Goal: Task Accomplishment & Management: Use online tool/utility

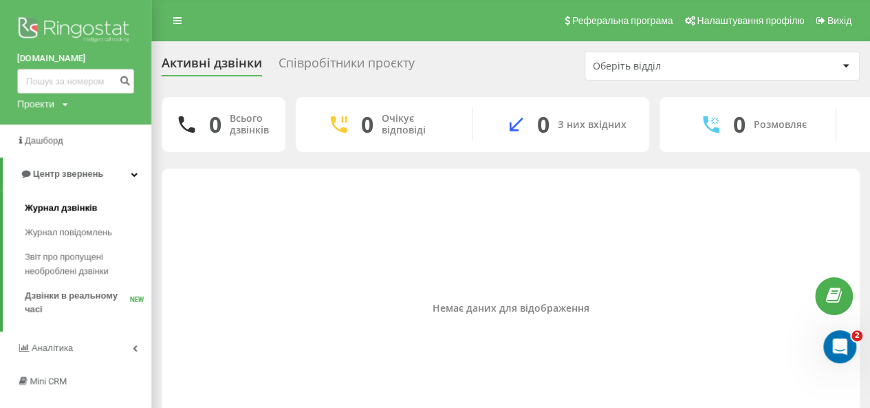
click at [75, 208] on span "Журнал дзвінків" at bounding box center [61, 208] width 73 height 14
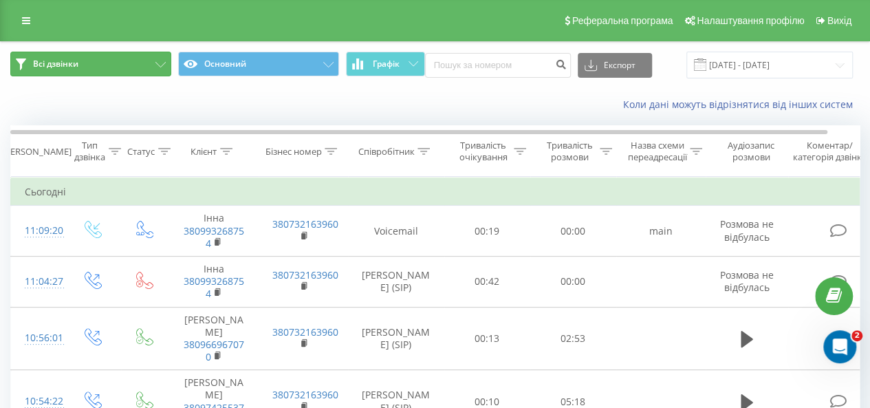
click at [124, 65] on button "Всі дзвінки" at bounding box center [90, 64] width 161 height 25
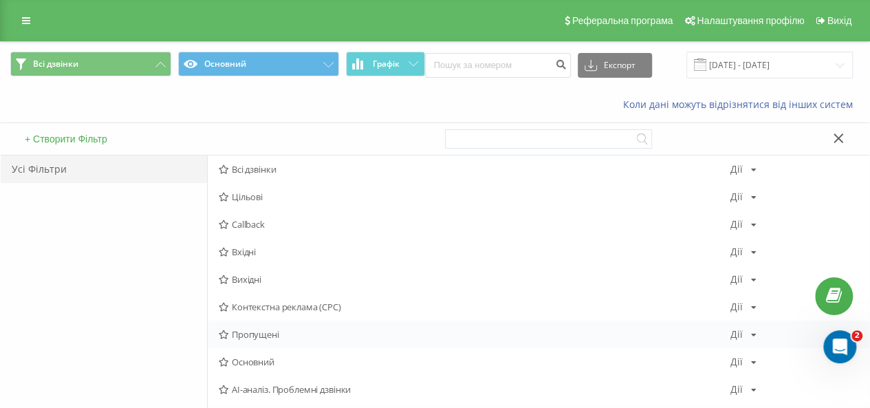
click at [280, 330] on span "Пропущені" at bounding box center [474, 334] width 511 height 10
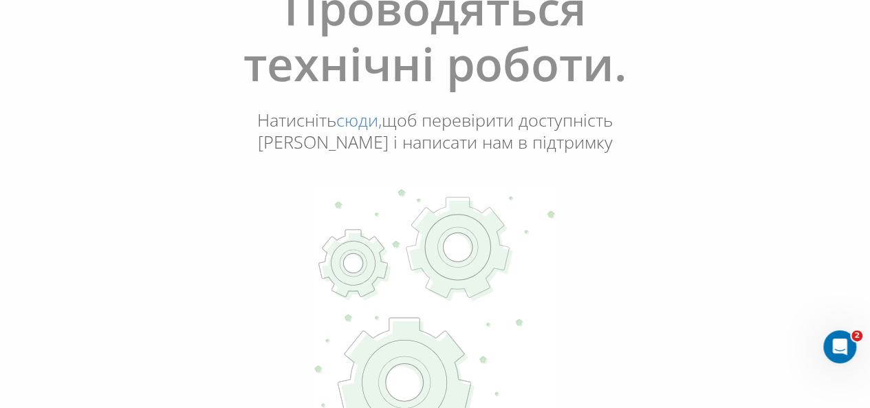
scroll to position [137, 0]
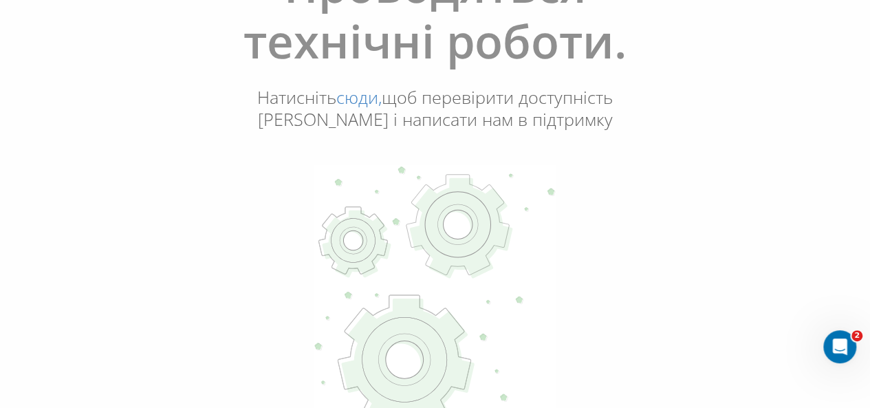
click at [351, 98] on link "сюди," at bounding box center [358, 96] width 45 height 23
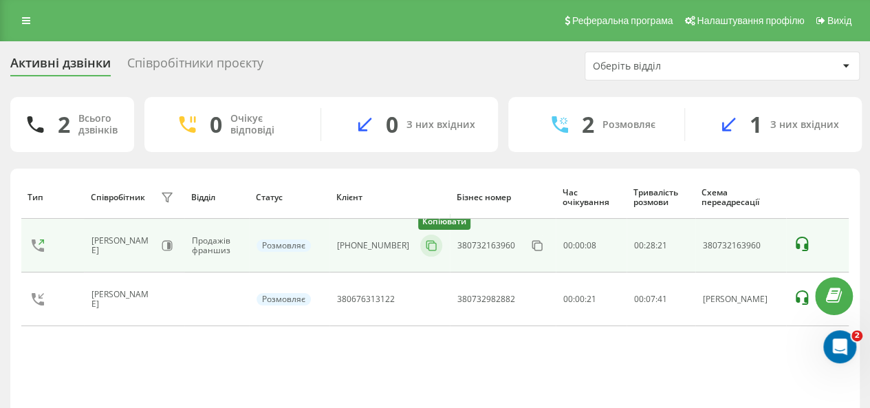
click at [424, 247] on icon at bounding box center [431, 246] width 14 height 14
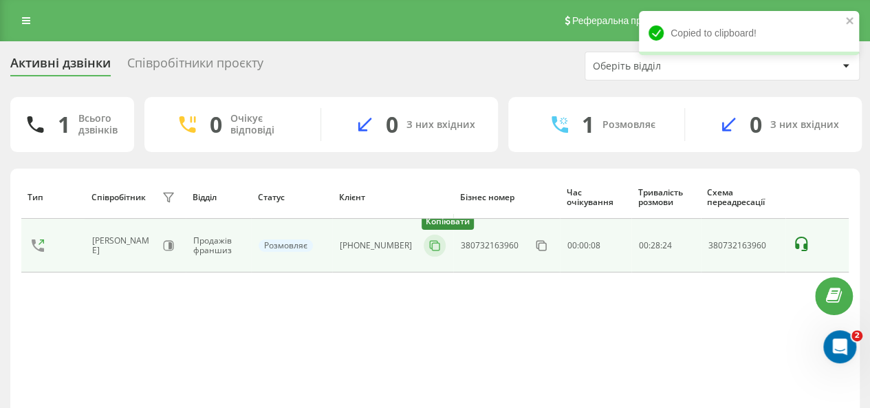
click at [423, 244] on button at bounding box center [434, 245] width 22 height 15
